Goal: Find specific page/section: Find specific page/section

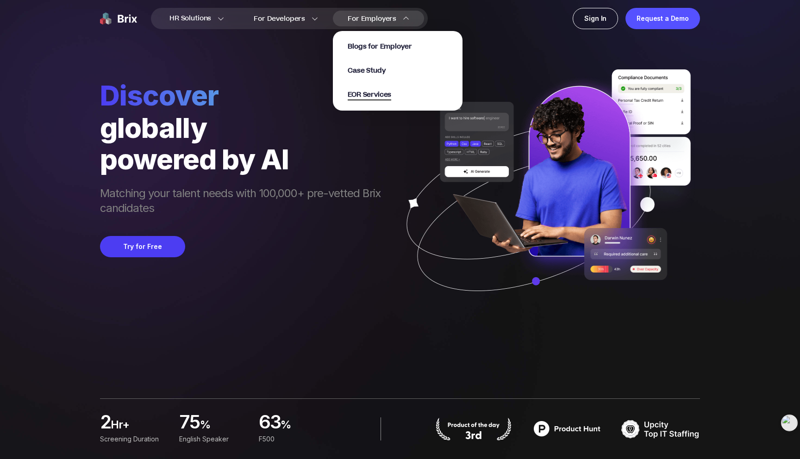
click at [379, 96] on span "EOR Services" at bounding box center [370, 95] width 44 height 11
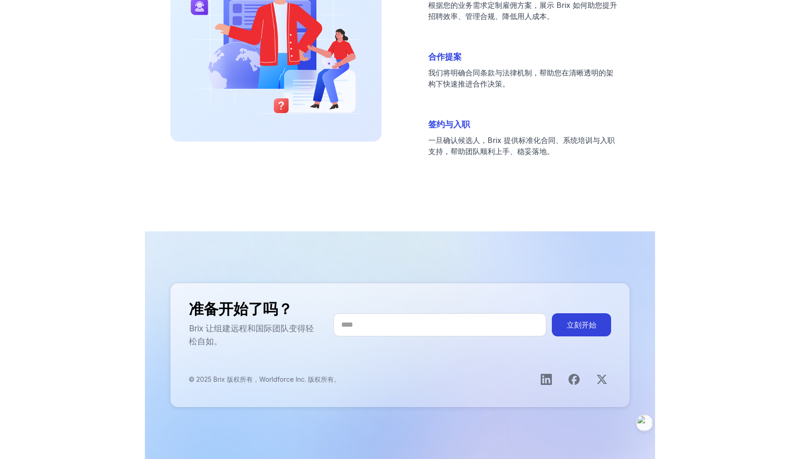
scroll to position [2822, 0]
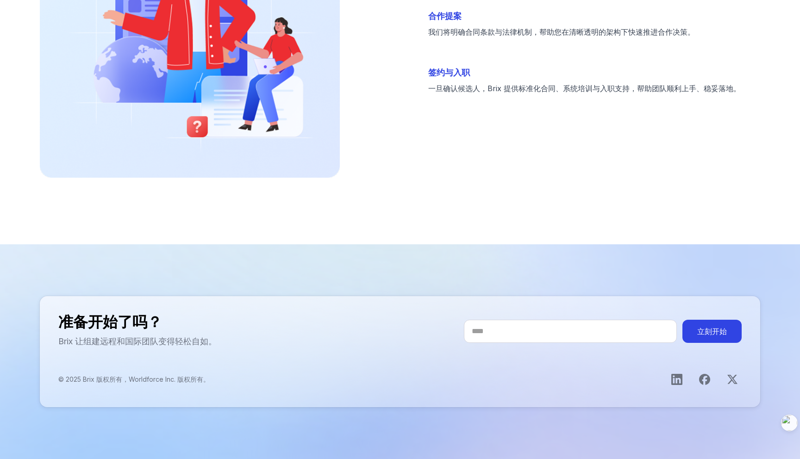
click at [719, 339] on button "立刻开始" at bounding box center [711, 331] width 59 height 23
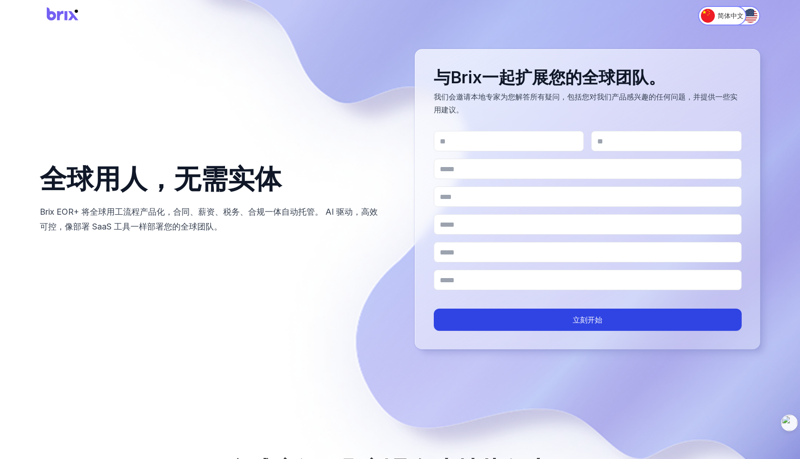
scroll to position [0, 0]
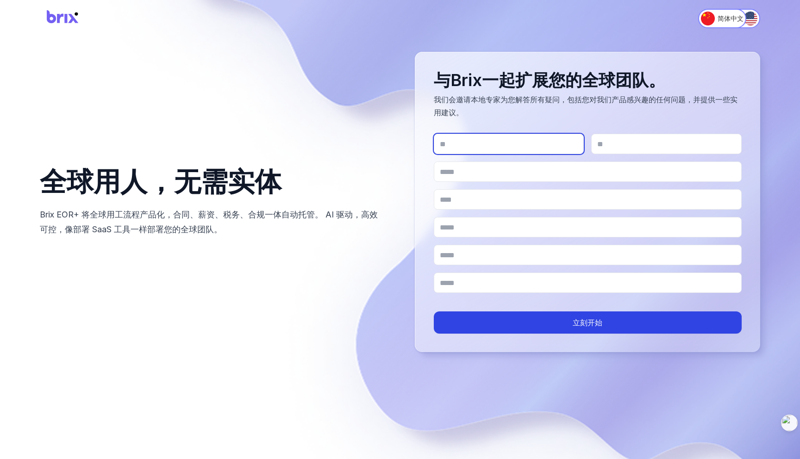
click at [514, 144] on input "名*" at bounding box center [509, 144] width 150 height 20
click at [625, 79] on h2 "与Brix一起扩展您的全球团队。" at bounding box center [588, 80] width 308 height 19
click at [752, 19] on img "Switch to English" at bounding box center [750, 19] width 14 height 14
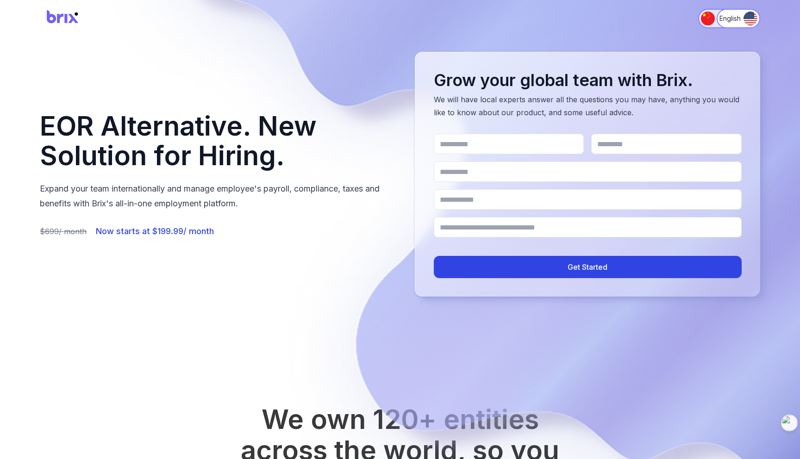
click at [704, 18] on img "Switch to 简体中文" at bounding box center [708, 19] width 14 height 14
